Goal: Navigation & Orientation: Find specific page/section

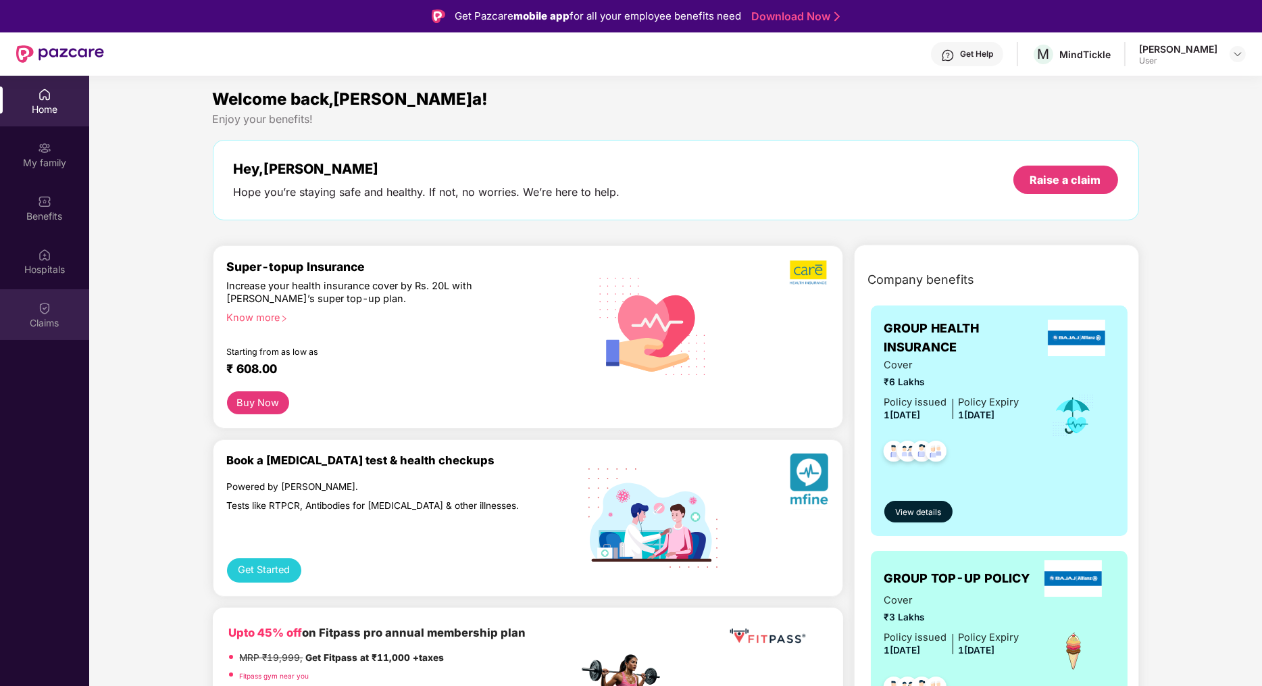
click at [52, 309] on div "Claims" at bounding box center [44, 314] width 89 height 51
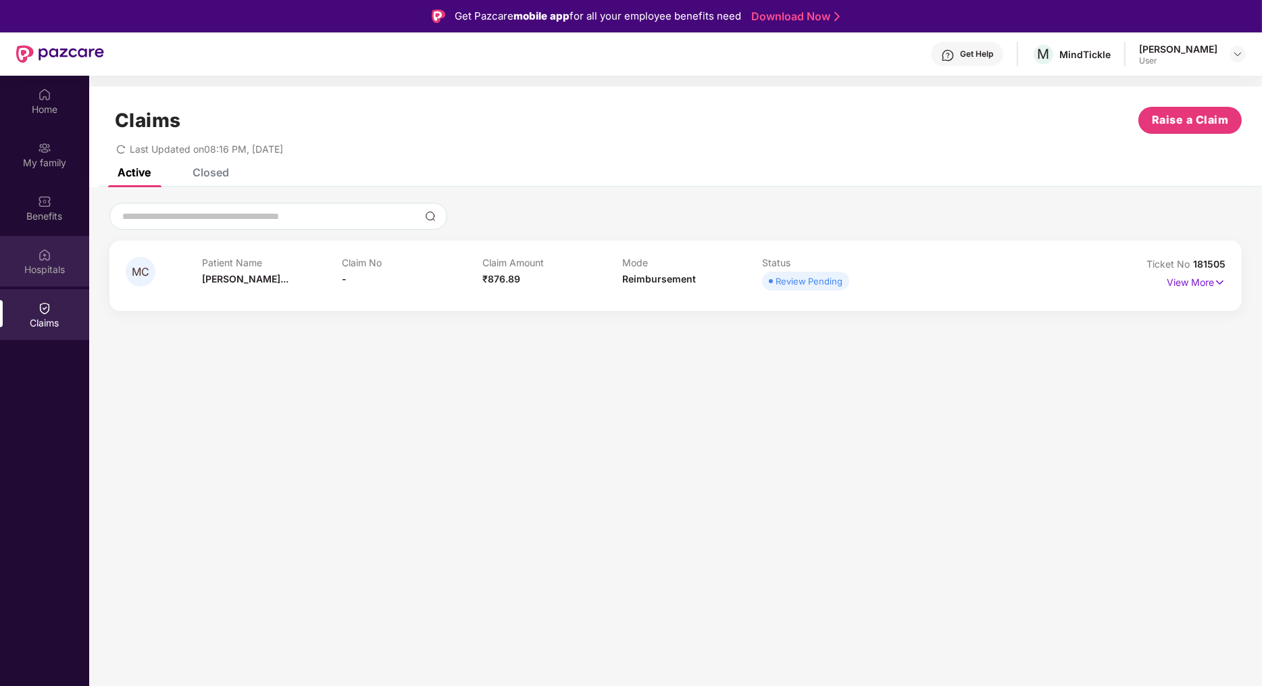
click at [56, 266] on div "Hospitals" at bounding box center [44, 270] width 89 height 14
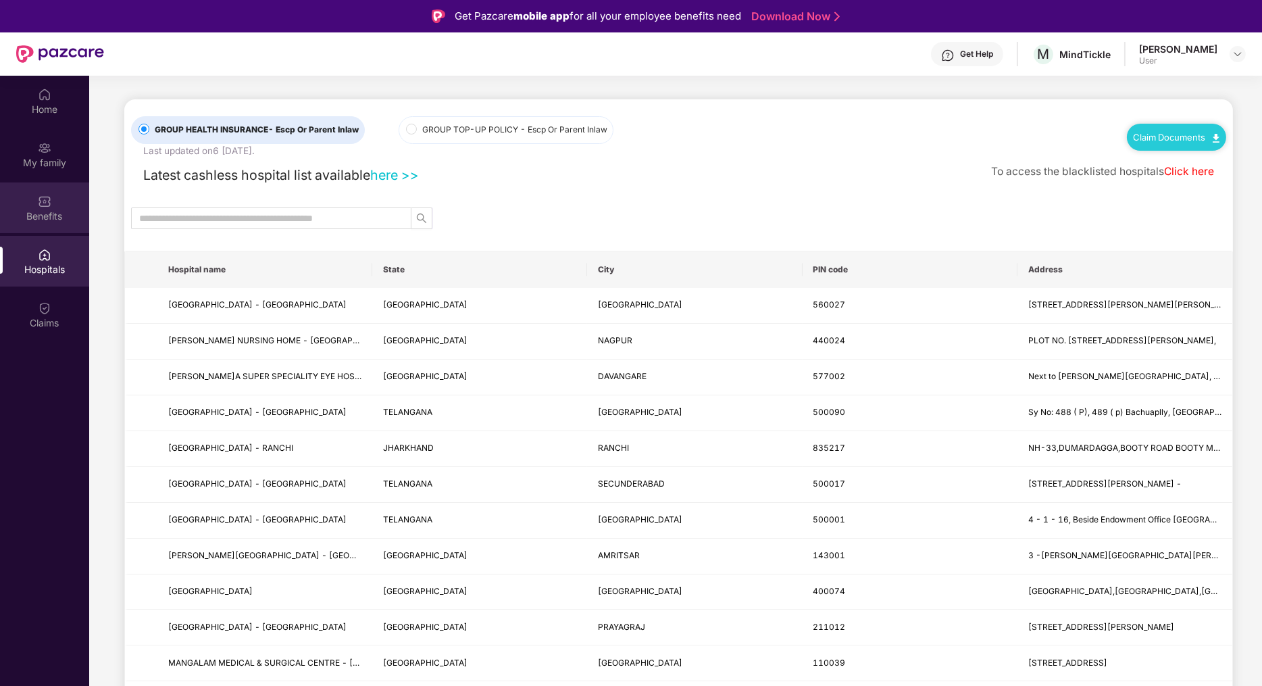
click at [32, 209] on div "Benefits" at bounding box center [44, 216] width 89 height 14
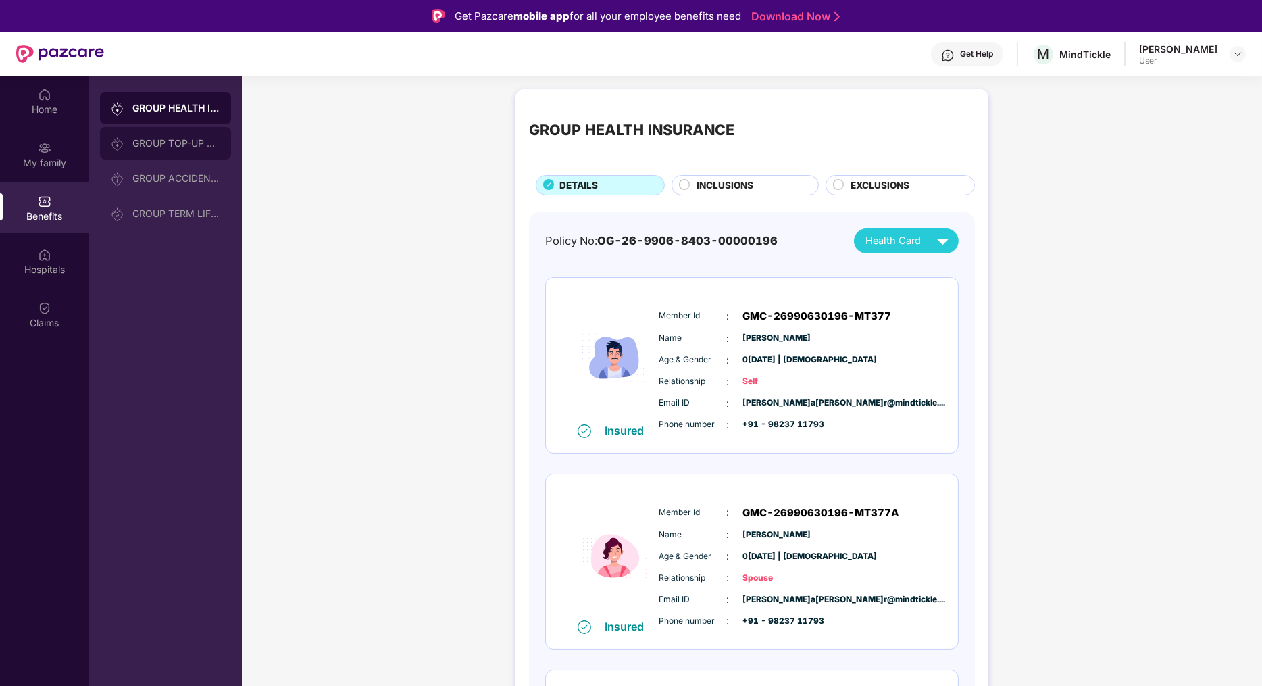
click at [184, 149] on div "GROUP TOP-UP POLICY" at bounding box center [165, 143] width 131 height 32
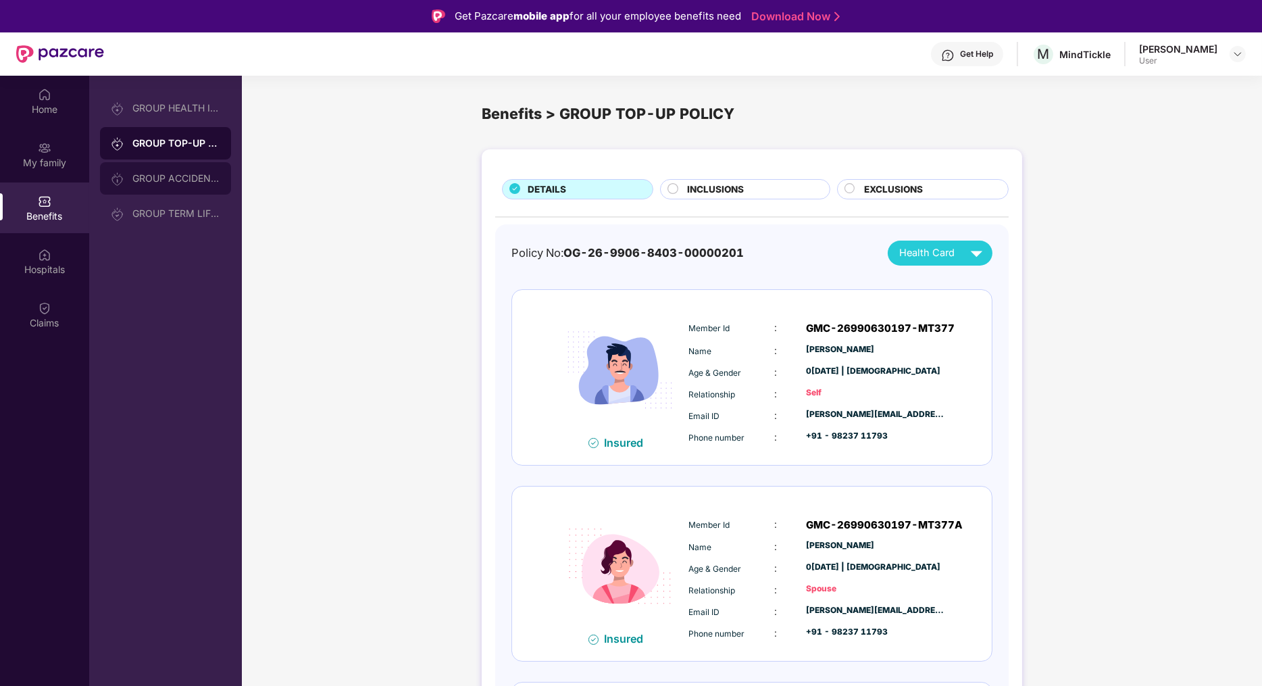
click at [183, 177] on div "GROUP ACCIDENTAL INSURANCE" at bounding box center [176, 178] width 88 height 11
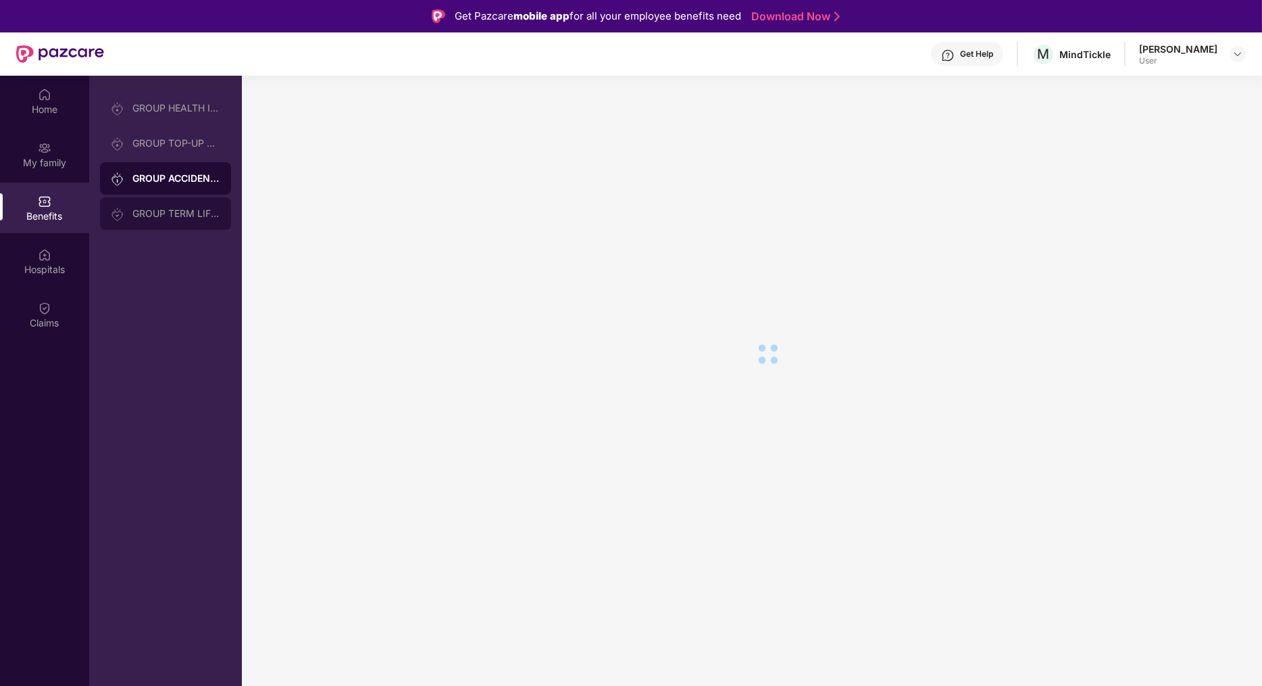
click at [183, 208] on div "GROUP TERM LIFE INSURANCE" at bounding box center [176, 213] width 88 height 11
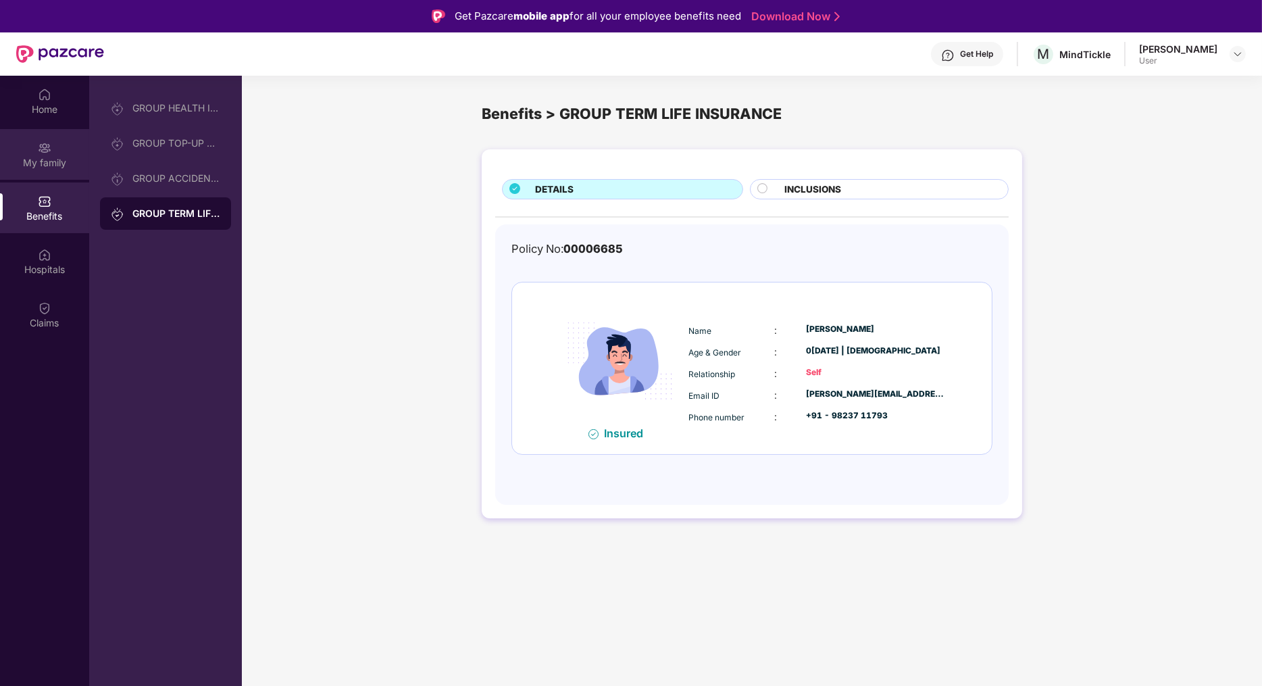
click at [61, 162] on div "My family" at bounding box center [44, 163] width 89 height 14
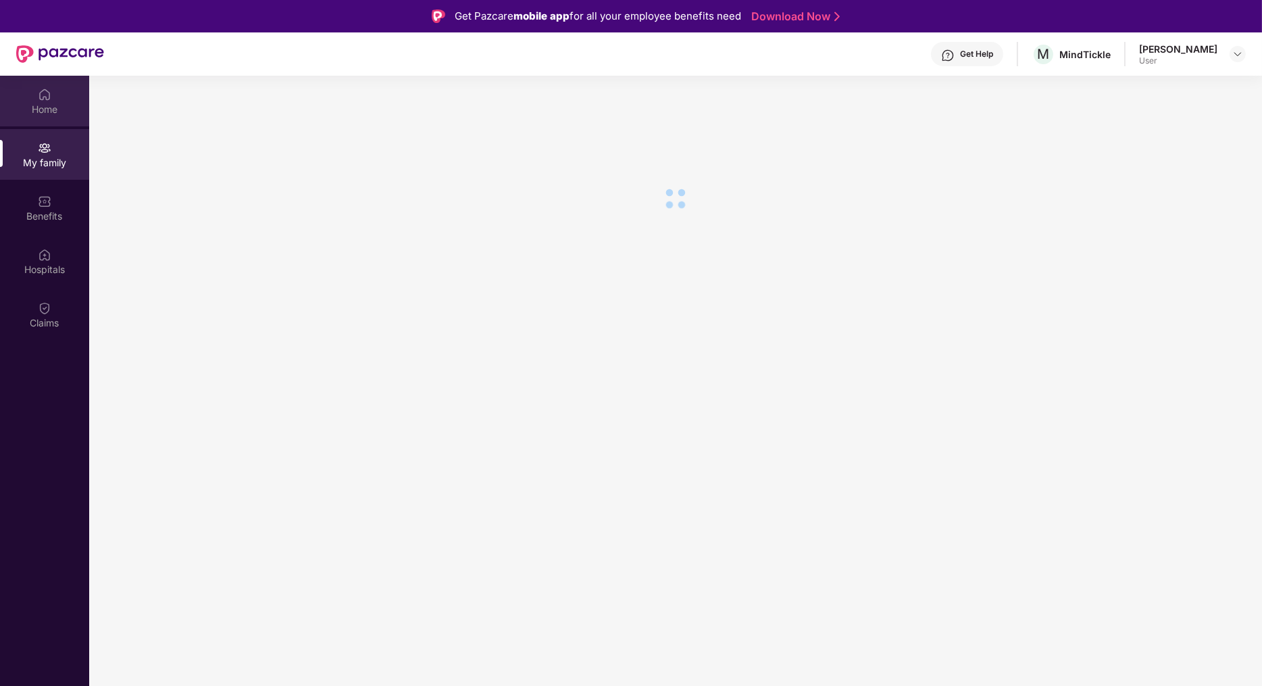
click at [48, 105] on div "Home" at bounding box center [44, 110] width 89 height 14
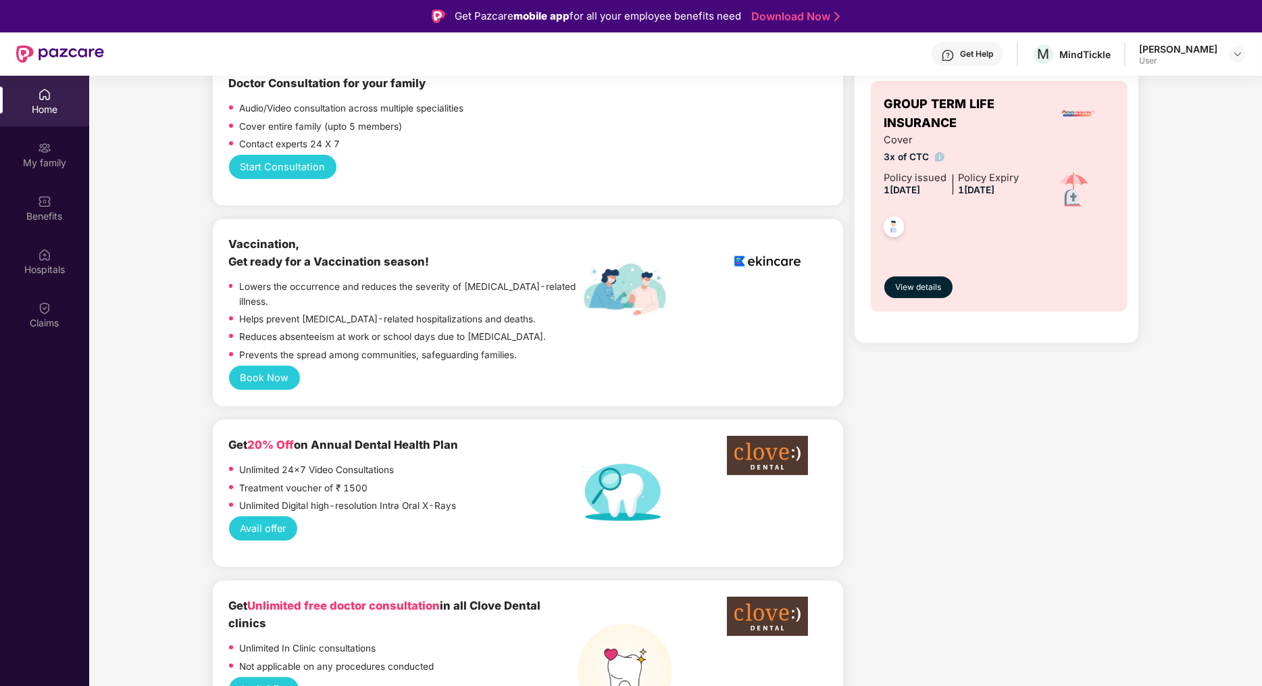
scroll to position [963, 0]
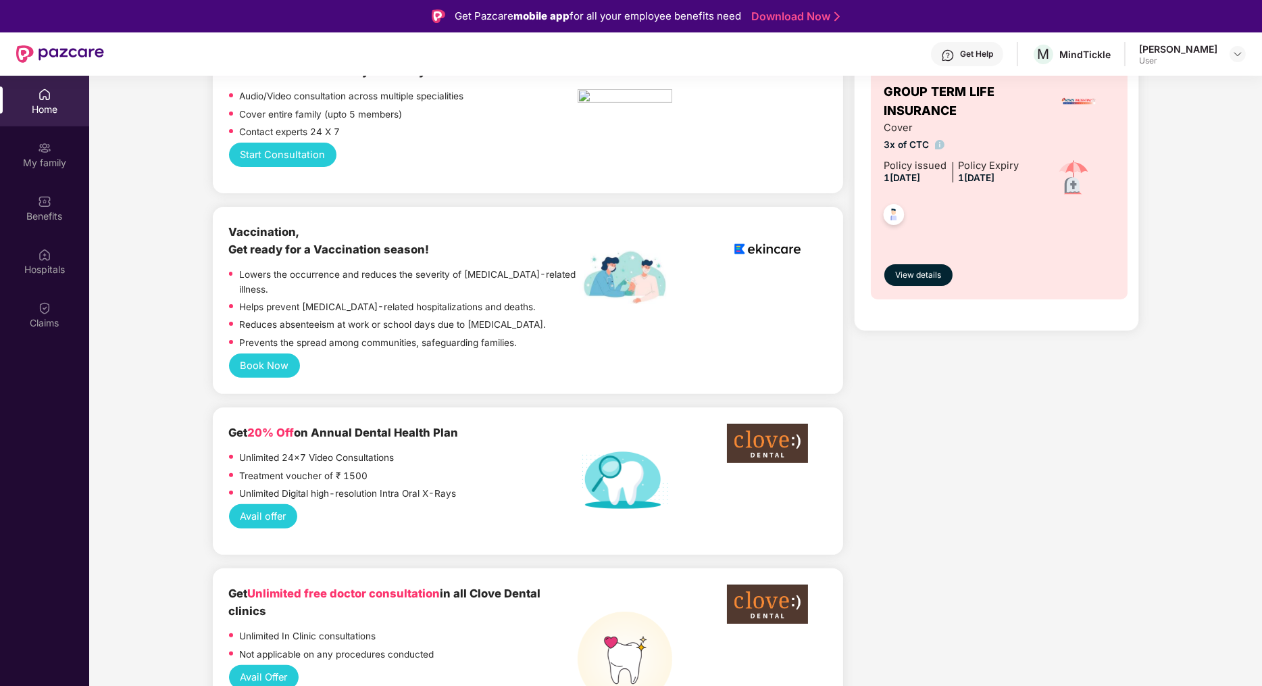
click at [284, 353] on button "Book Now" at bounding box center [264, 365] width 71 height 24
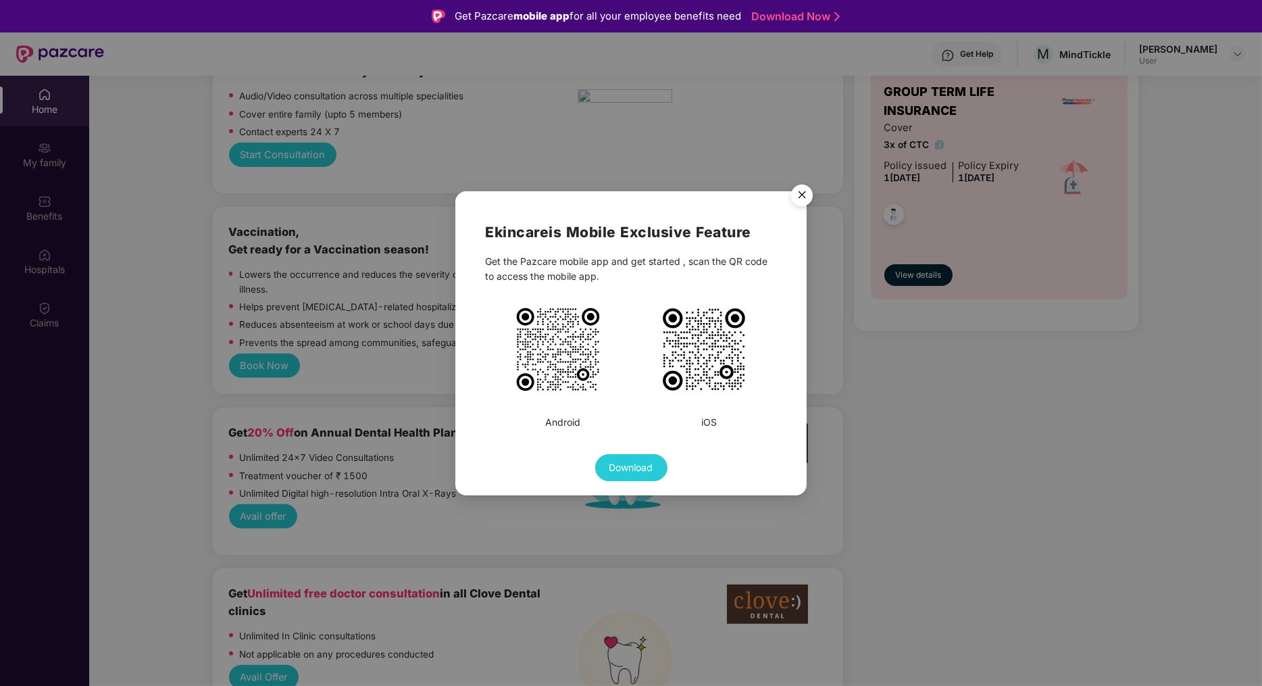
click at [553, 374] on img at bounding box center [558, 349] width 88 height 88
click at [802, 192] on img "Close" at bounding box center [802, 197] width 38 height 38
